Goal: Obtain resource: Download file/media

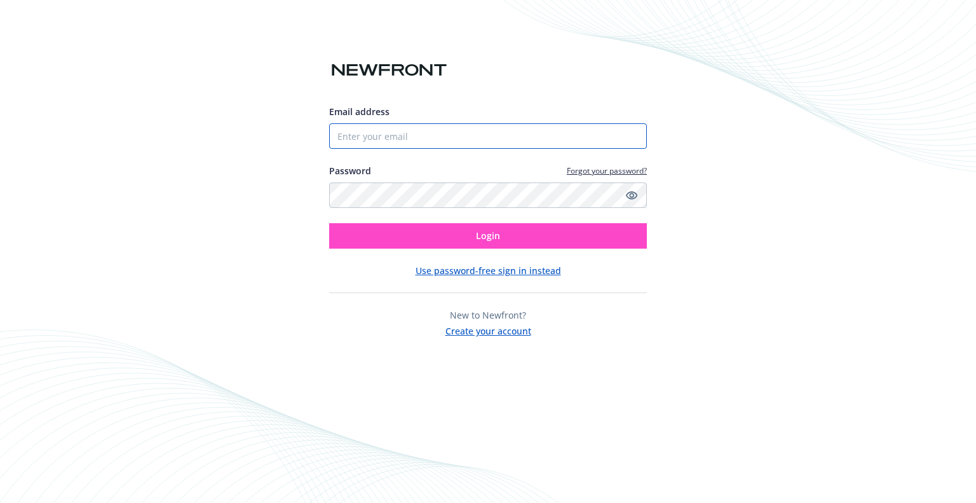
type input "[EMAIL_ADDRESS][PERSON_NAME][DOMAIN_NAME]"
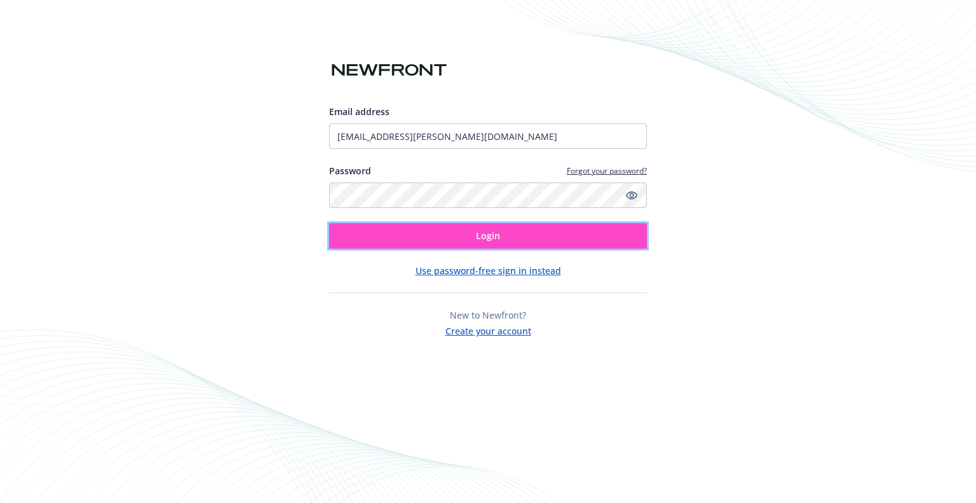
click at [397, 236] on button "Login" at bounding box center [488, 235] width 318 height 25
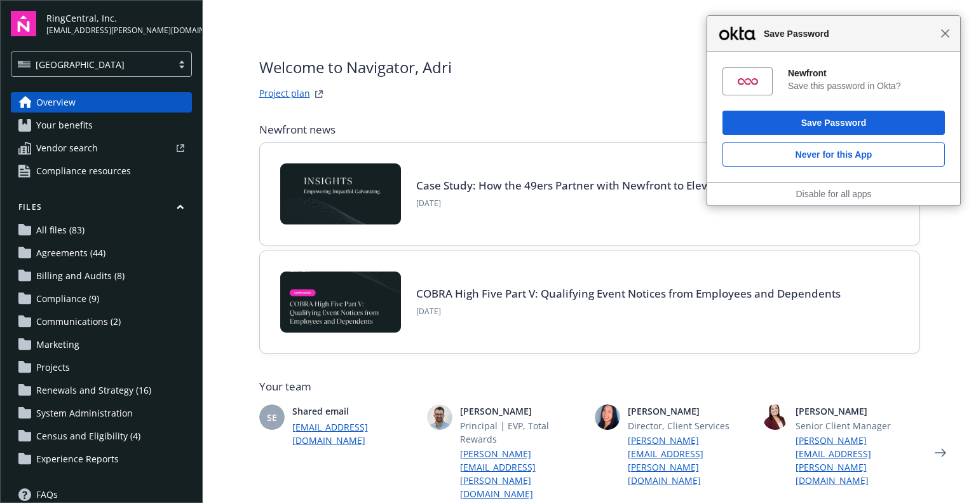
click at [946, 32] on span "Close" at bounding box center [946, 34] width 10 height 10
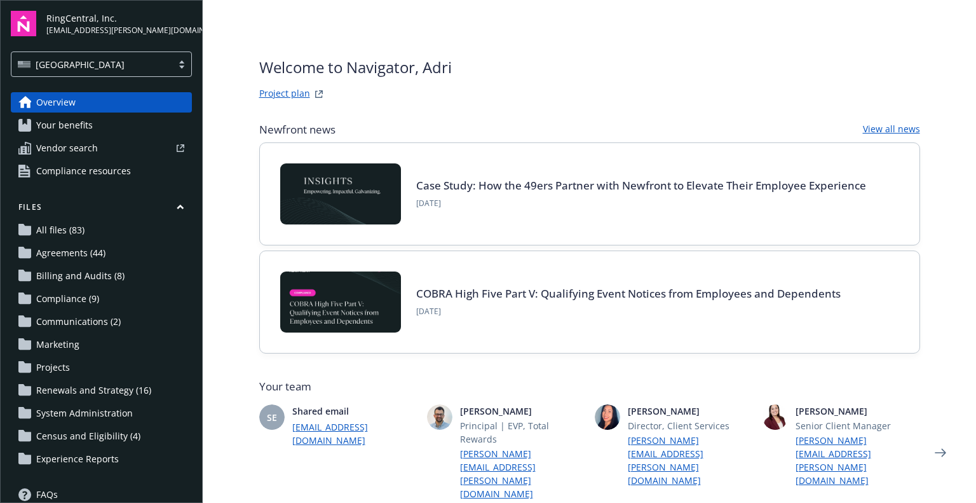
click at [64, 388] on span "Renewals and Strategy (16)" at bounding box center [93, 390] width 115 height 20
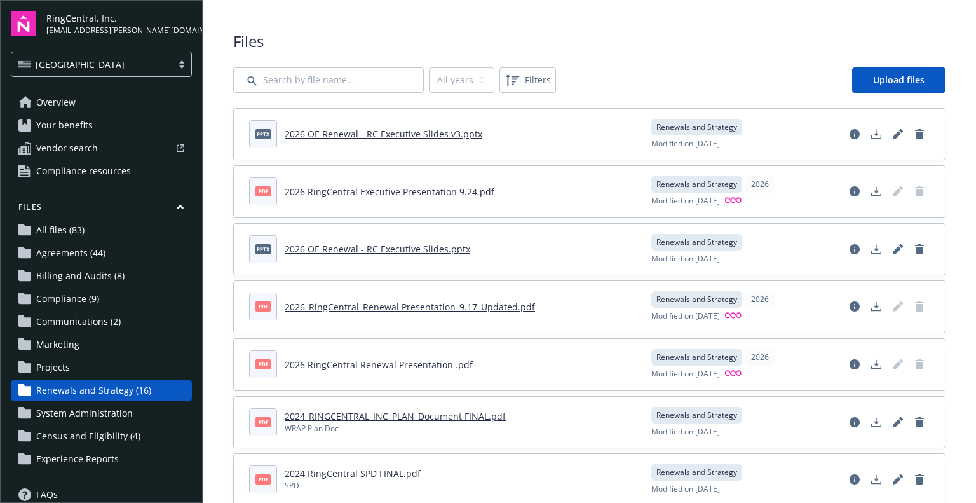
click at [407, 134] on link "2026 OE Renewal - RC Executive Slides v3.pptx" at bounding box center [384, 134] width 198 height 12
click at [64, 228] on span "All files (83)" at bounding box center [60, 230] width 48 height 20
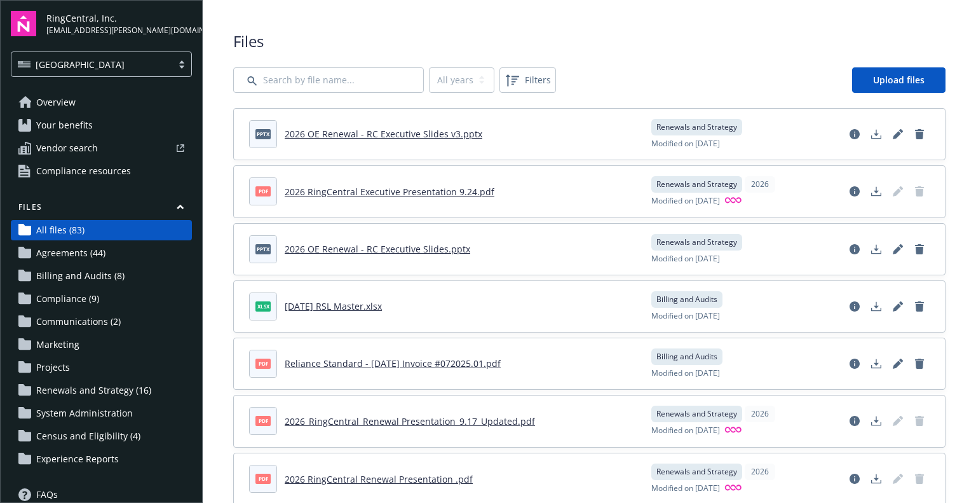
click at [79, 250] on span "Agreements (44)" at bounding box center [70, 253] width 69 height 20
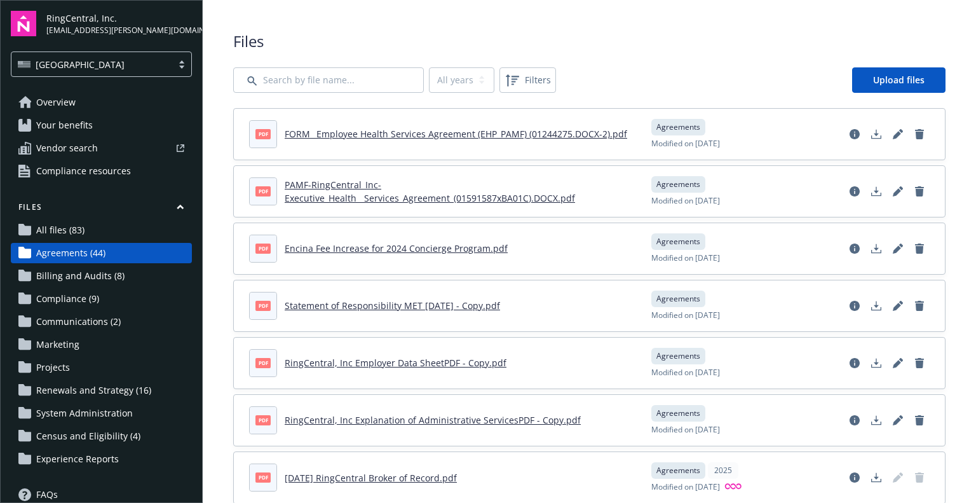
click at [79, 273] on span "Billing and Audits (8)" at bounding box center [80, 276] width 88 height 20
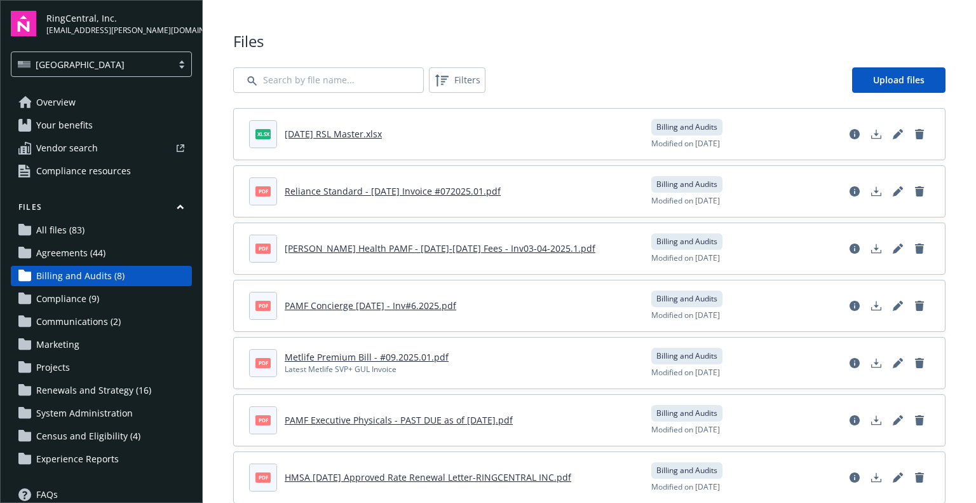
click at [78, 290] on span "Compliance (9)" at bounding box center [67, 299] width 63 height 20
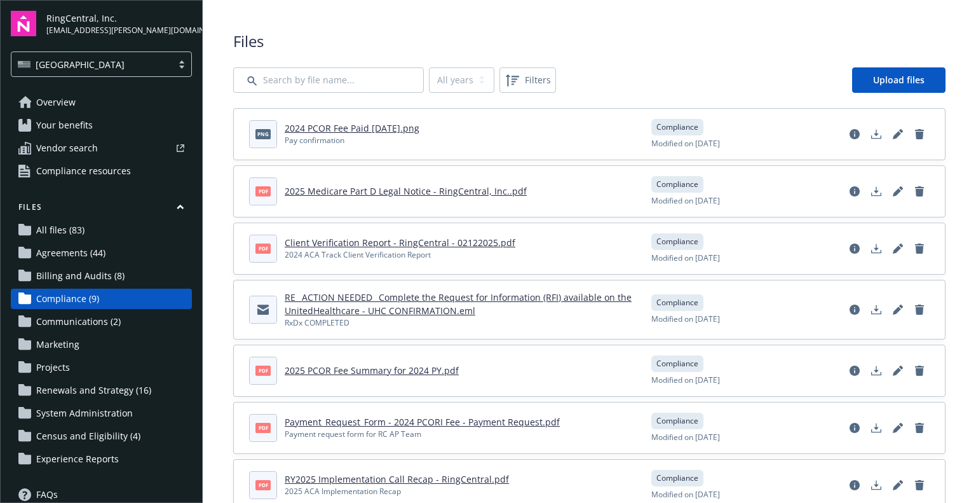
click at [76, 312] on span "Communications (2)" at bounding box center [78, 321] width 85 height 20
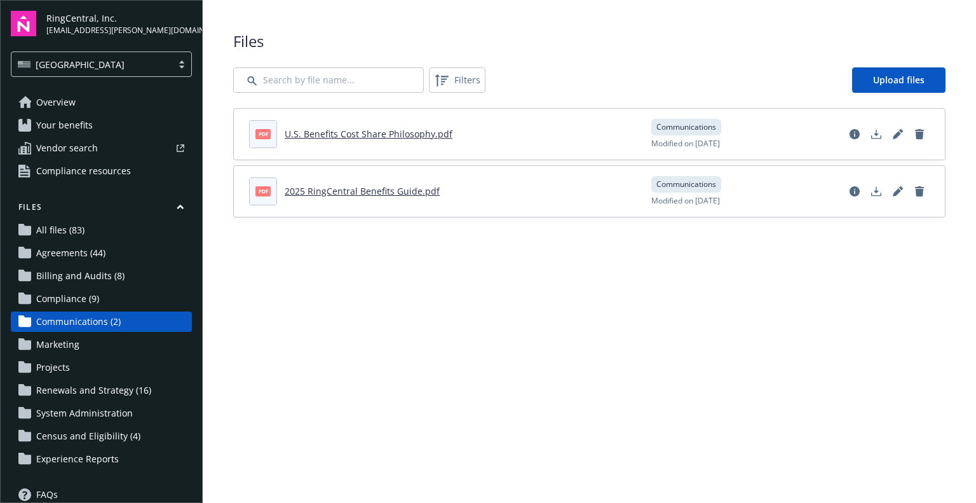
click at [74, 348] on span "Marketing" at bounding box center [57, 344] width 43 height 20
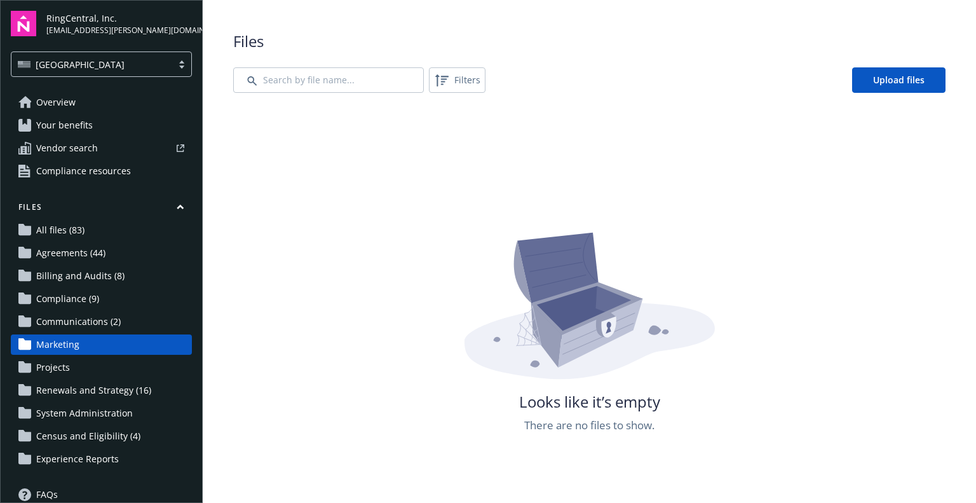
click at [69, 362] on span "Projects" at bounding box center [53, 367] width 34 height 20
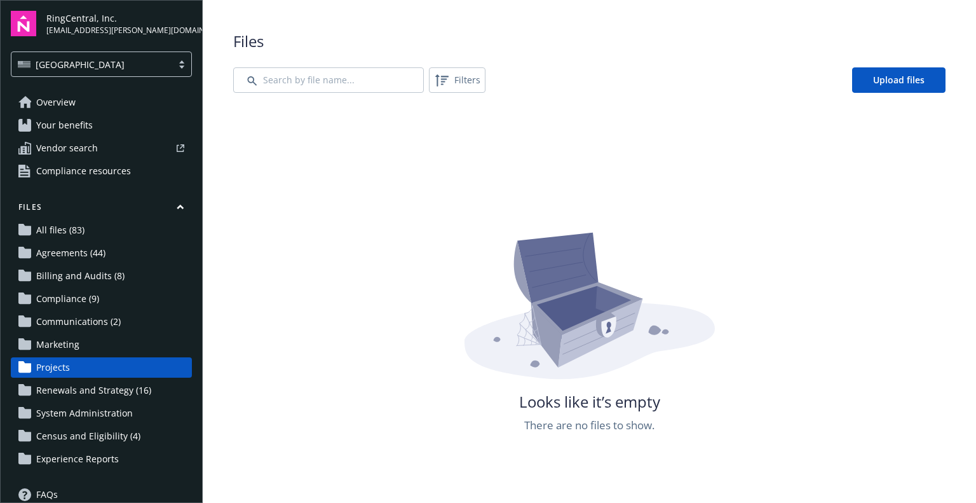
click at [72, 383] on span "Renewals and Strategy (16)" at bounding box center [93, 390] width 115 height 20
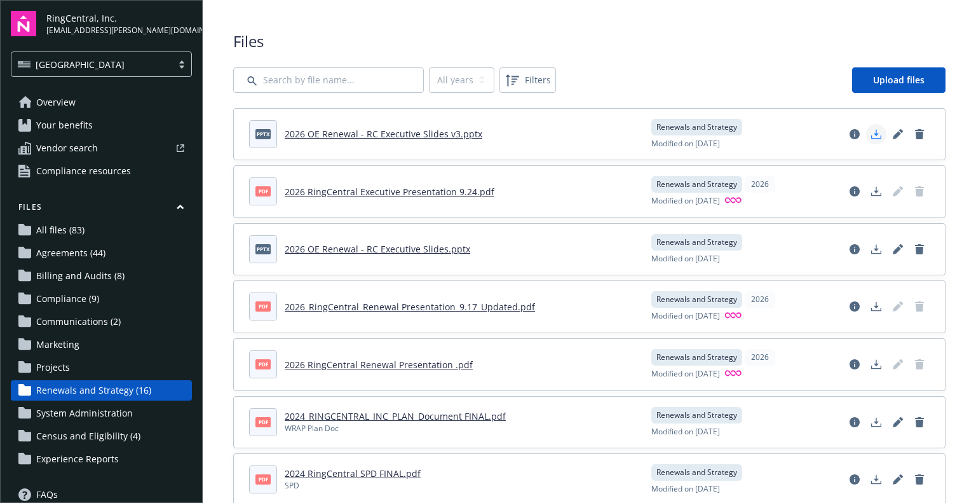
click at [871, 138] on icon "Download document" at bounding box center [876, 136] width 10 height 3
click at [422, 132] on link "2026 OE Renewal - RC Executive Slides v3.pptx" at bounding box center [384, 134] width 198 height 12
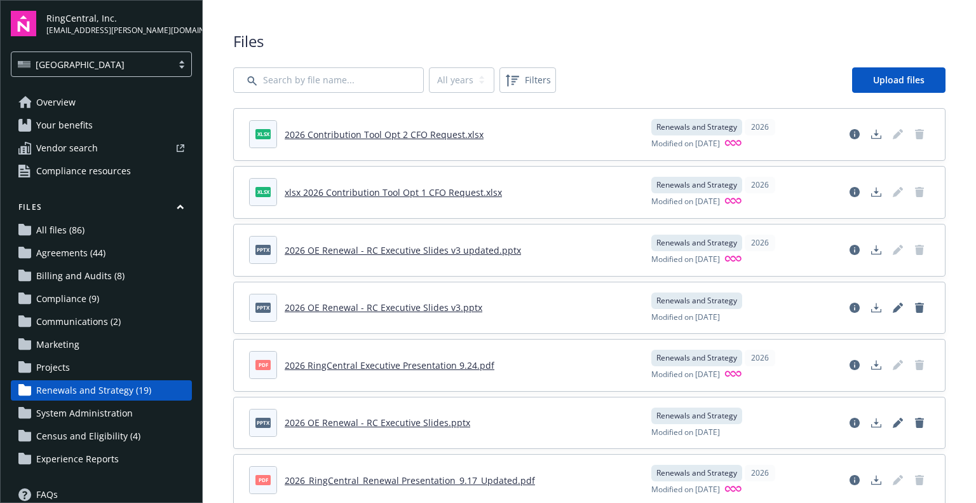
click at [397, 249] on link "2026 OE Renewal - RC Executive Slides v3 updated.pptx" at bounding box center [403, 250] width 236 height 12
